Goal: Task Accomplishment & Management: Manage account settings

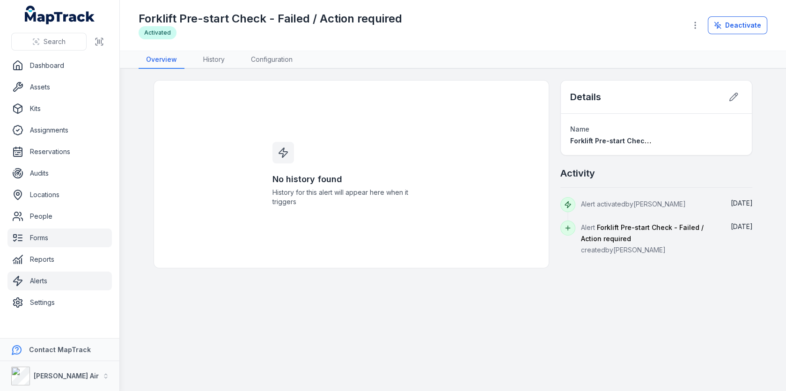
click at [72, 231] on link "Forms" at bounding box center [59, 237] width 104 height 19
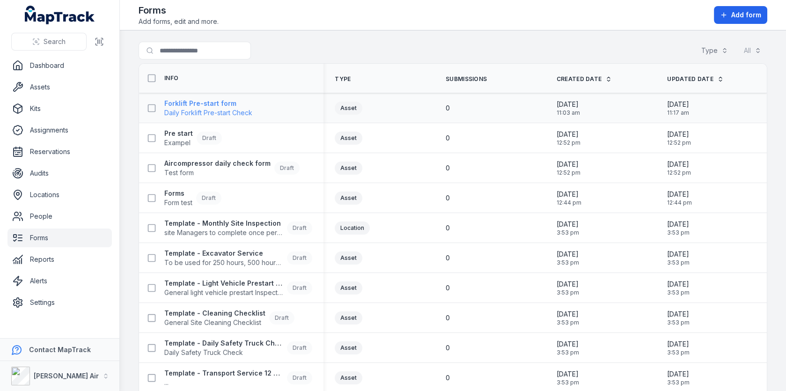
click at [227, 105] on strong "Forklift Pre-start form" at bounding box center [208, 103] width 88 height 9
click at [473, 100] on div "0" at bounding box center [489, 108] width 111 height 17
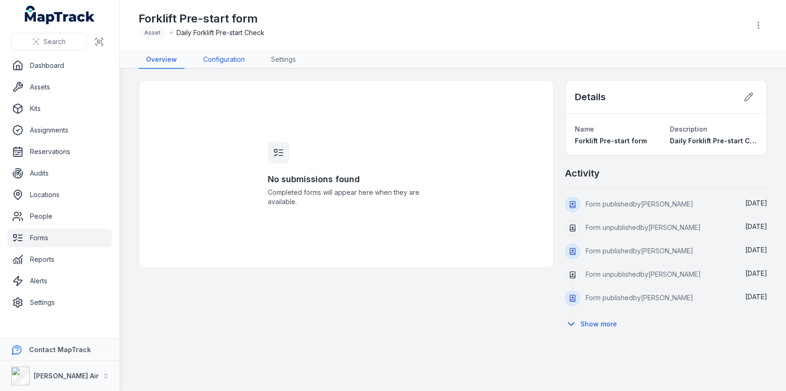
click at [235, 59] on link "Configuration" at bounding box center [224, 60] width 57 height 18
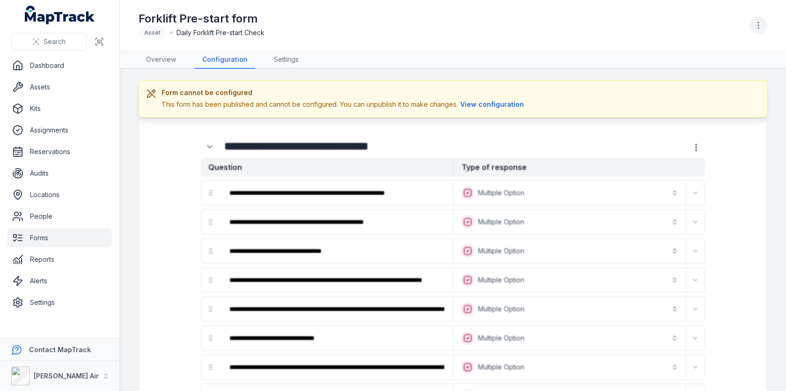
click at [760, 30] on button "button" at bounding box center [758, 25] width 18 height 18
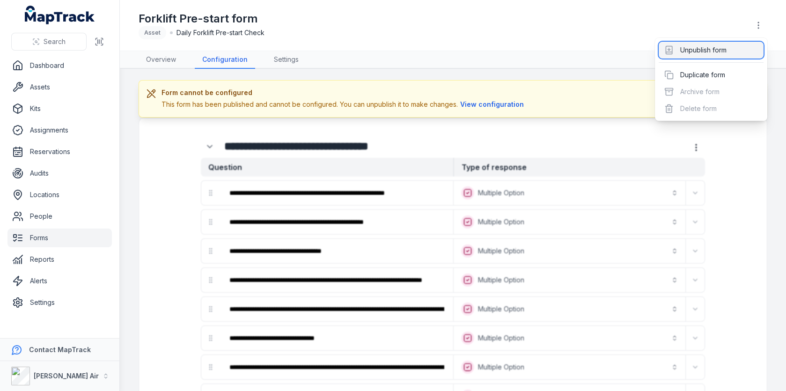
click at [693, 50] on div "Unpublish form" at bounding box center [711, 50] width 105 height 17
